Goal: Task Accomplishment & Management: Complete application form

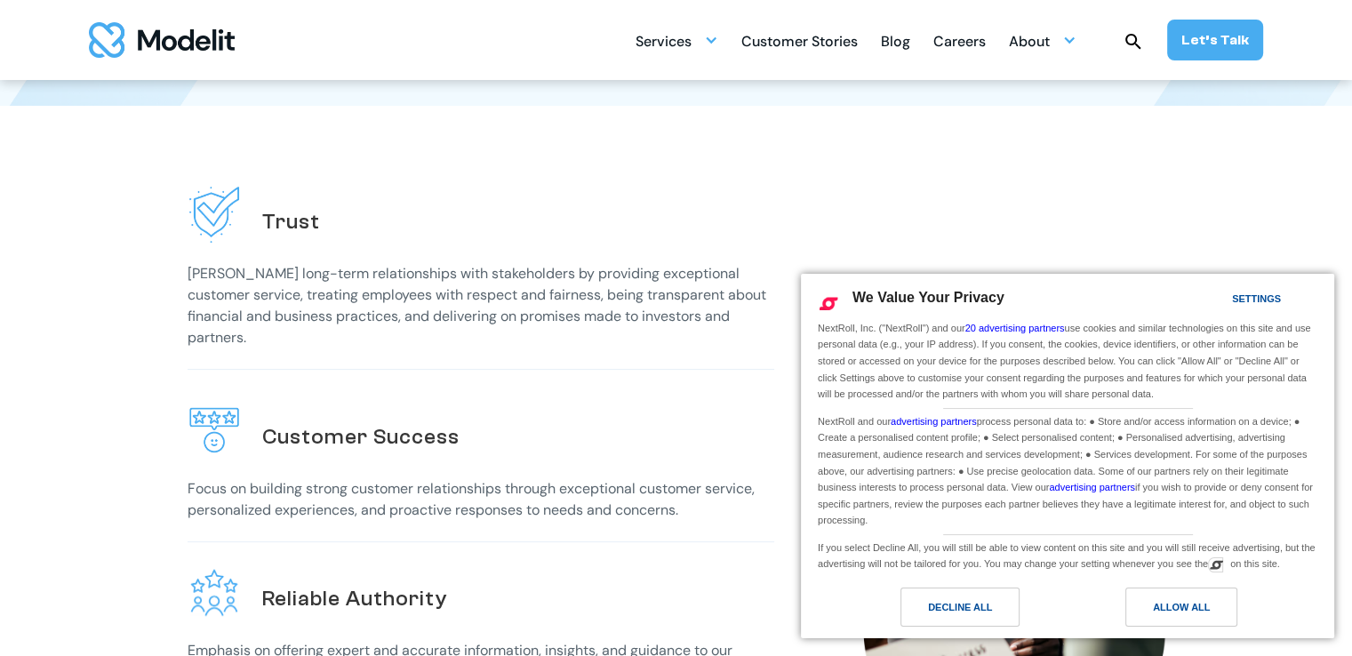
scroll to position [444, 0]
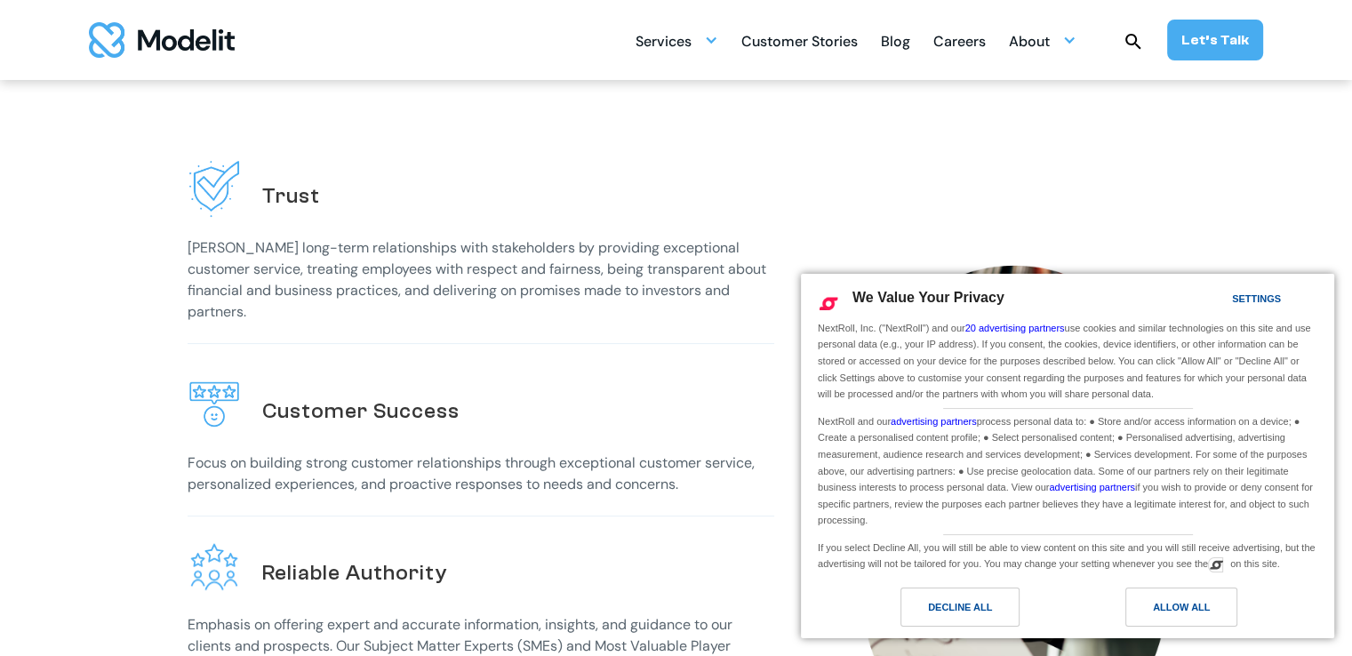
click at [952, 46] on div "Careers" at bounding box center [959, 43] width 52 height 35
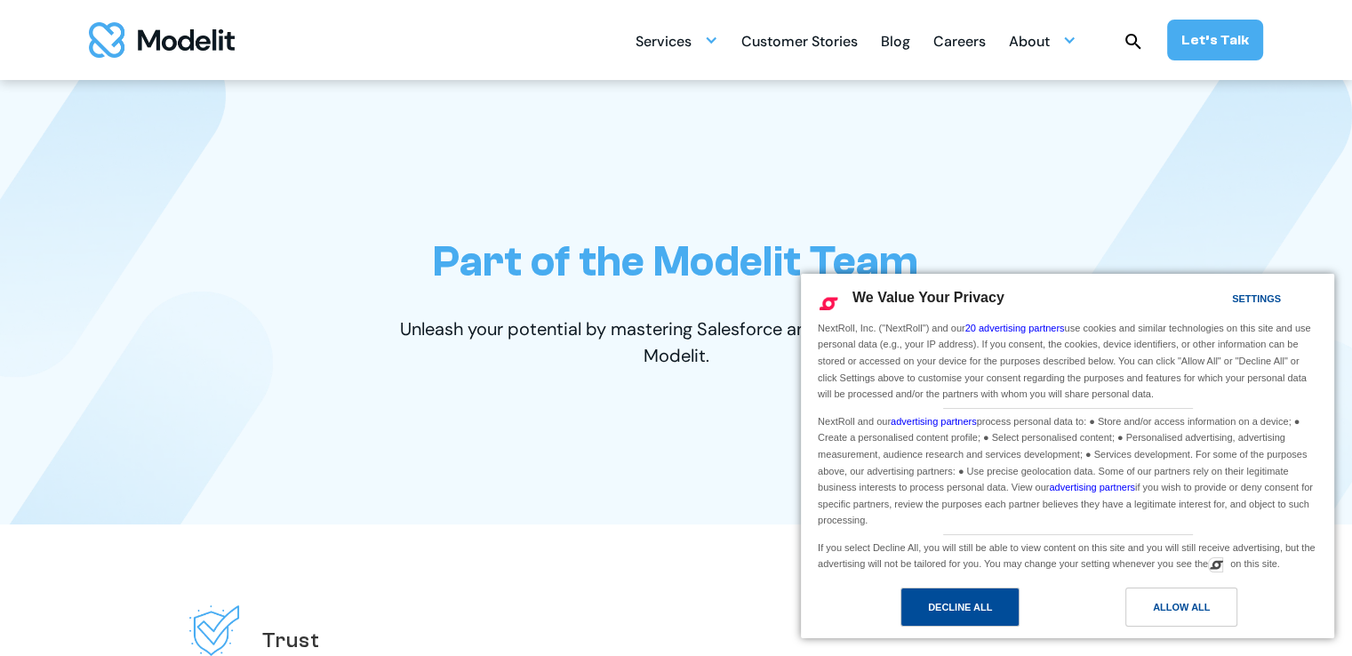
click at [946, 612] on div "Decline All" at bounding box center [960, 607] width 64 height 20
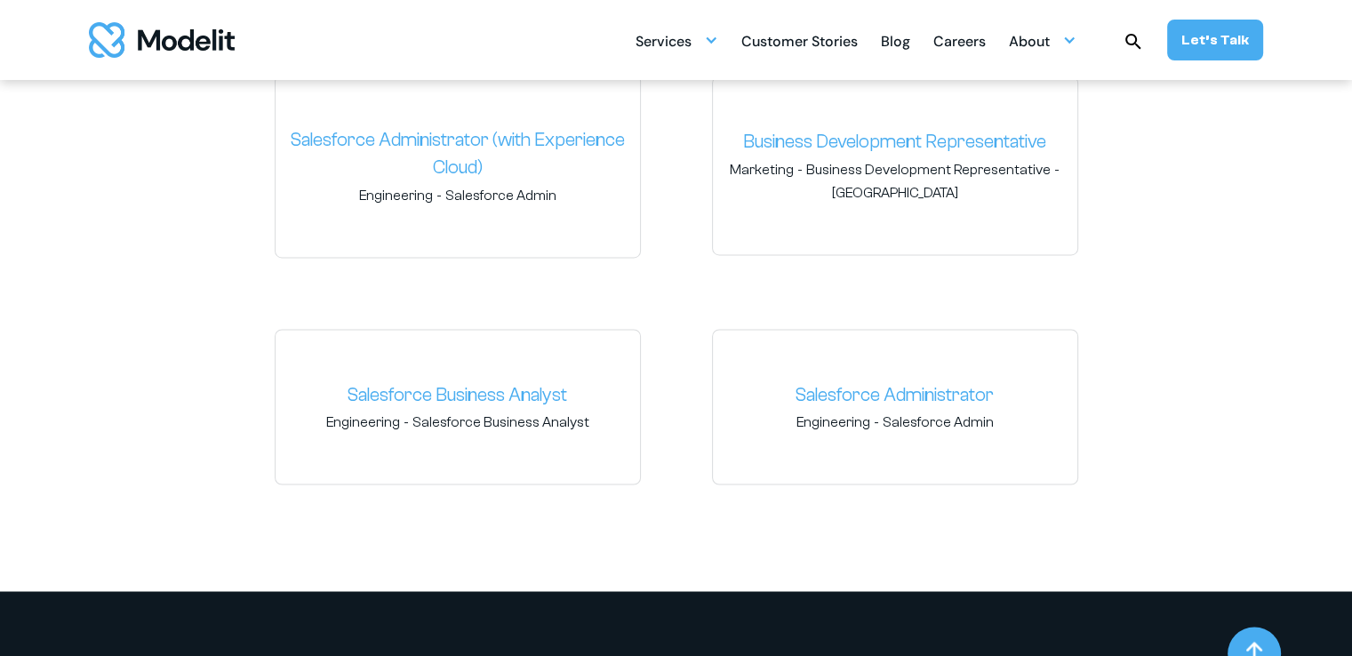
scroll to position [2756, 0]
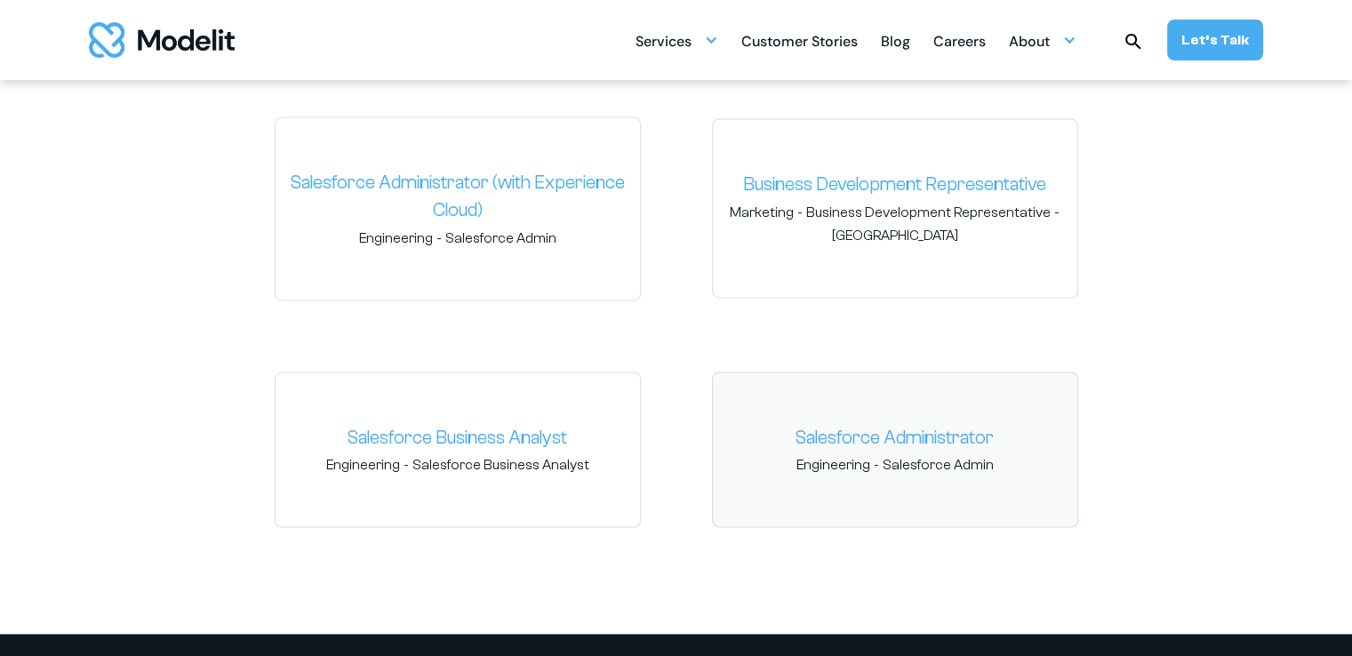
click at [855, 464] on span "Engineering" at bounding box center [833, 465] width 74 height 20
click at [860, 438] on link "Salesforce Administrator" at bounding box center [895, 438] width 336 height 28
